Goal: Transaction & Acquisition: Book appointment/travel/reservation

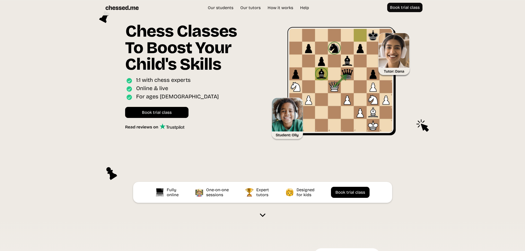
scroll to position [28, 0]
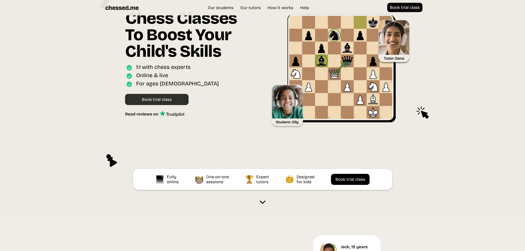
click at [155, 105] on link "Book trial class" at bounding box center [156, 99] width 63 height 11
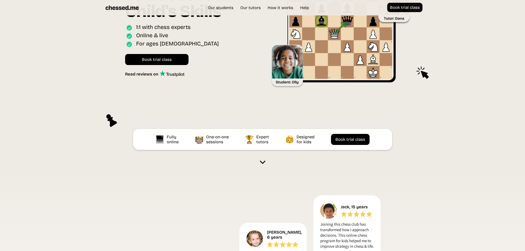
scroll to position [55, 0]
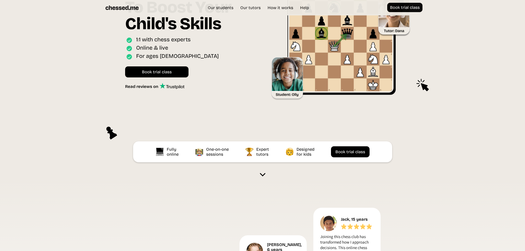
click at [264, 177] on img at bounding box center [263, 175] width 6 height 6
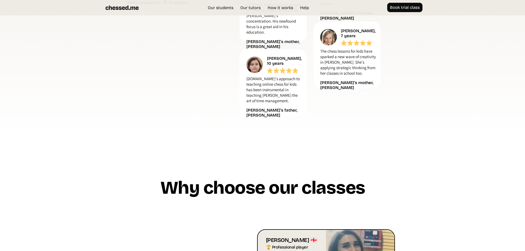
scroll to position [500, 0]
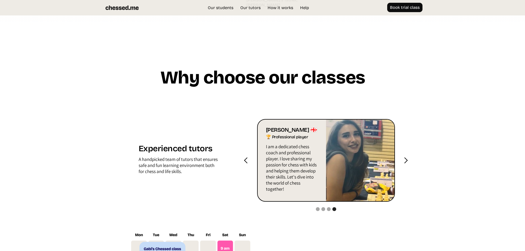
click at [406, 164] on div "next slide" at bounding box center [405, 160] width 7 height 7
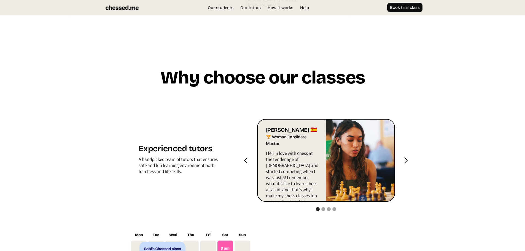
click at [404, 164] on div "next slide" at bounding box center [405, 160] width 7 height 7
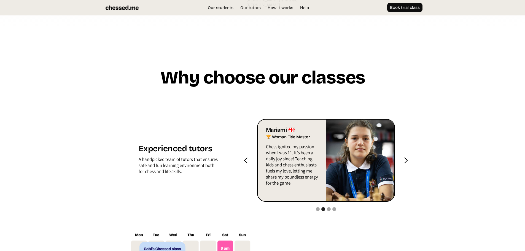
click at [404, 164] on div "next slide" at bounding box center [405, 160] width 7 height 7
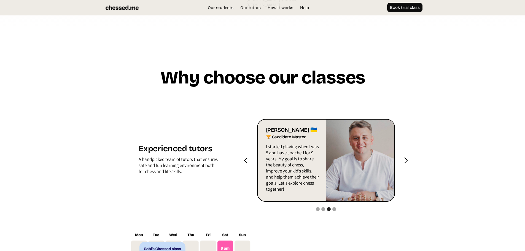
click at [404, 184] on div "next slide" at bounding box center [406, 160] width 22 height 83
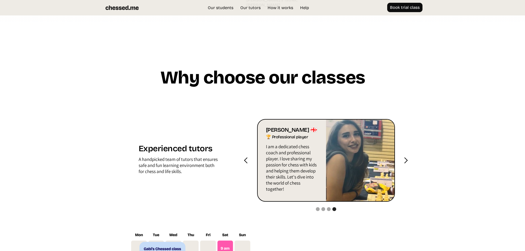
click at [404, 164] on div "next slide" at bounding box center [405, 160] width 7 height 7
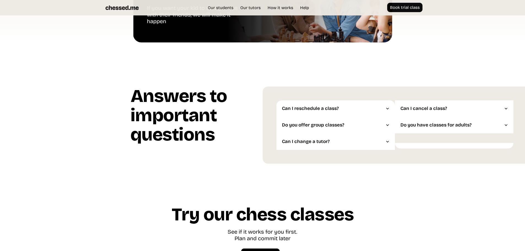
scroll to position [1354, 0]
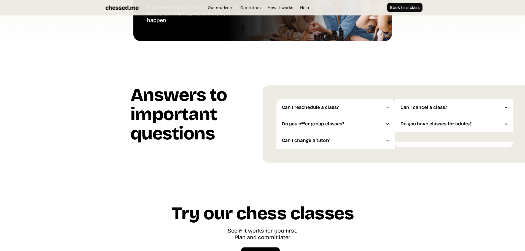
click at [331, 127] on div "Do you offer group classes?" at bounding box center [333, 124] width 102 height 6
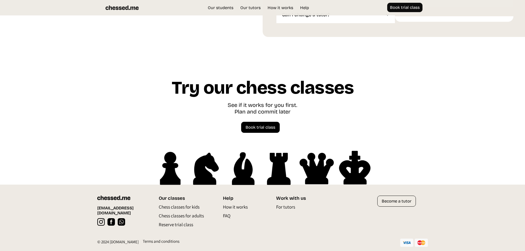
scroll to position [1562, 0]
click at [179, 206] on p "Chess classes for kids" at bounding box center [179, 208] width 41 height 9
